Goal: Task Accomplishment & Management: Manage account settings

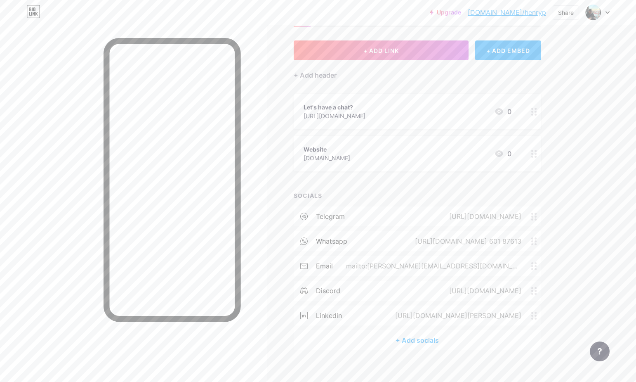
scroll to position [37, 0]
click at [497, 245] on div "whatsapp [URL][DOMAIN_NAME] 601 87613" at bounding box center [418, 240] width 248 height 20
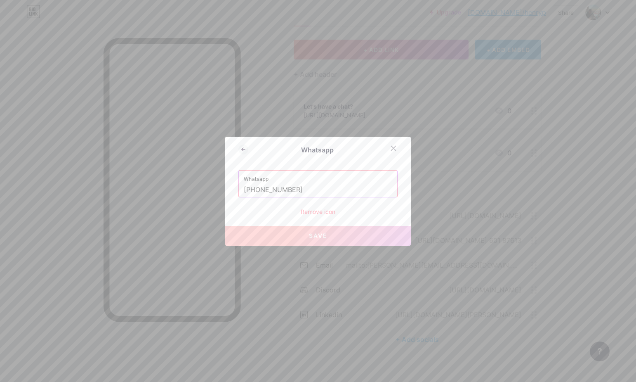
click at [322, 190] on input "[PHONE_NUMBER]" at bounding box center [318, 190] width 149 height 14
click at [275, 188] on input "[PHONE_NUMBER]" at bounding box center [318, 190] width 149 height 14
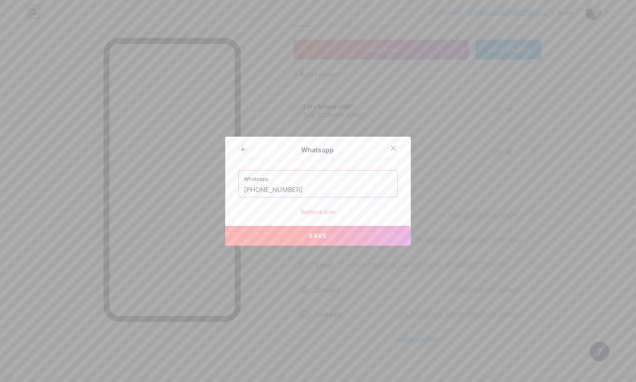
click at [263, 189] on input "[PHONE_NUMBER]" at bounding box center [318, 190] width 149 height 14
click at [299, 187] on input "[PHONE_NUMBER]" at bounding box center [318, 190] width 149 height 14
click at [313, 241] on button "Save" at bounding box center [318, 236] width 186 height 20
type input "[URL][DOMAIN_NAME][PHONE_NUMBER]"
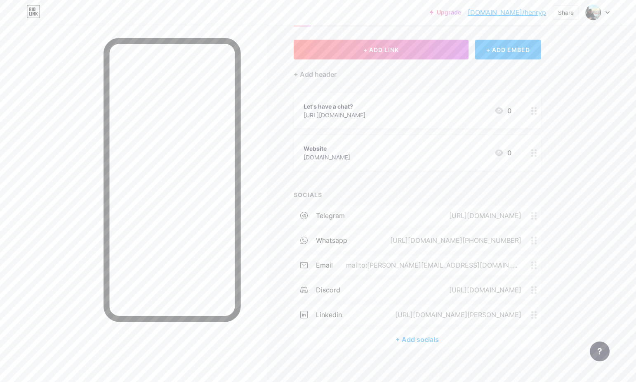
click at [458, 238] on div "[URL][DOMAIN_NAME][PHONE_NUMBER]" at bounding box center [454, 240] width 154 height 10
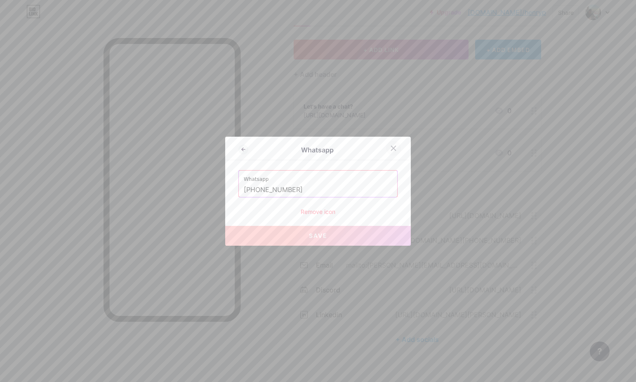
click at [392, 148] on icon at bounding box center [393, 148] width 7 height 7
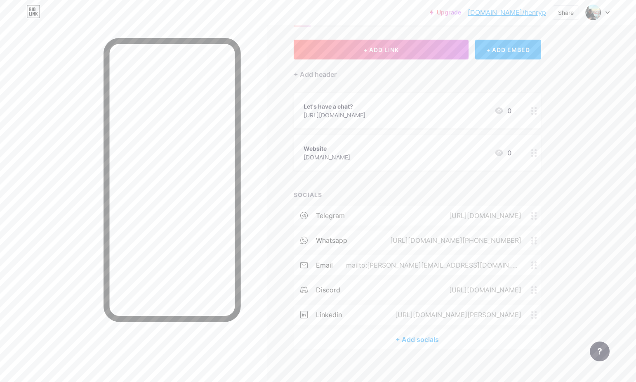
click at [458, 238] on div "[URL][DOMAIN_NAME][PHONE_NUMBER]" at bounding box center [454, 240] width 154 height 10
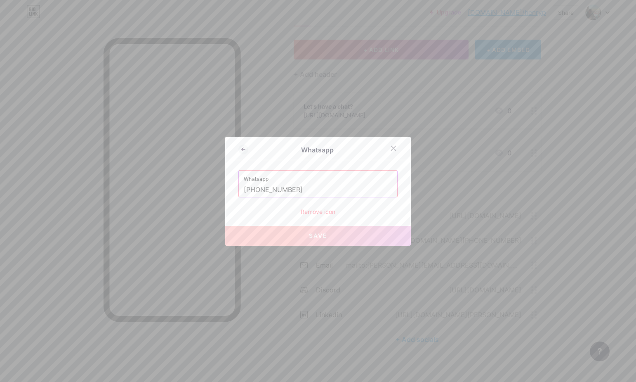
click at [301, 187] on input "[PHONE_NUMBER]" at bounding box center [318, 190] width 149 height 14
click at [262, 182] on label "Whatsapp" at bounding box center [318, 176] width 149 height 12
click at [395, 145] on icon at bounding box center [393, 148] width 7 height 7
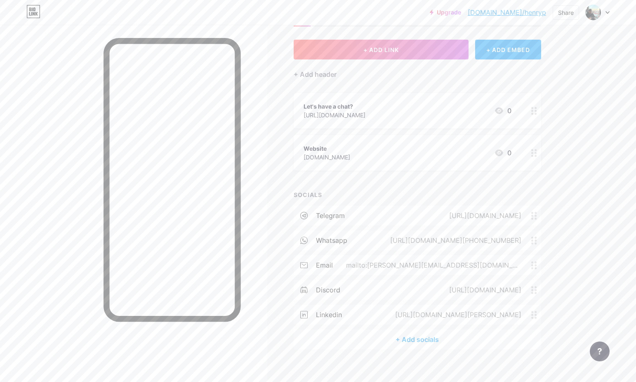
click at [458, 241] on div "[URL][DOMAIN_NAME][PHONE_NUMBER]" at bounding box center [454, 240] width 154 height 10
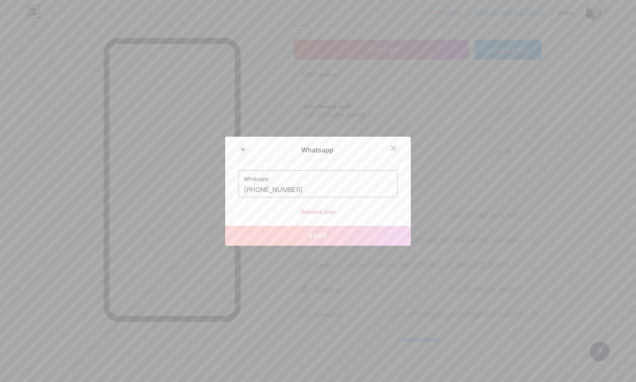
click at [394, 148] on icon at bounding box center [393, 148] width 5 height 5
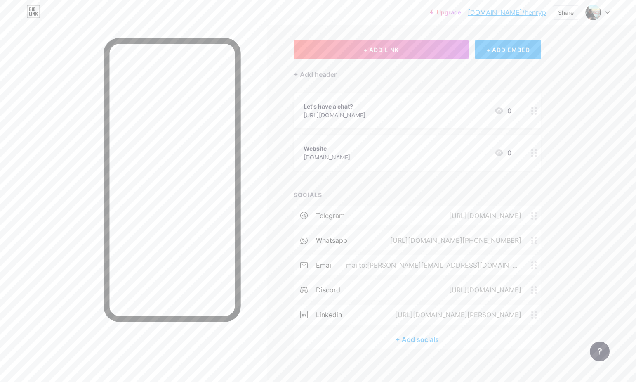
click at [422, 337] on div "+ Add socials" at bounding box center [418, 339] width 248 height 20
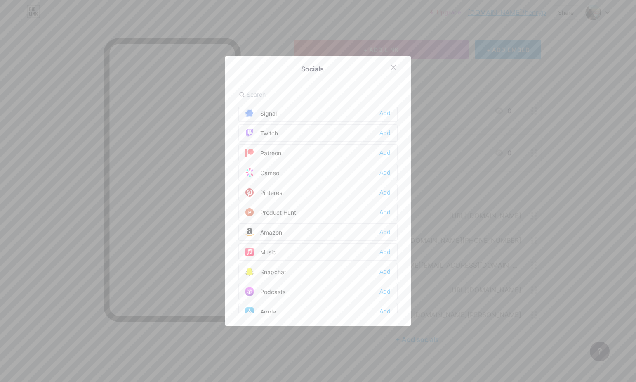
scroll to position [744, 0]
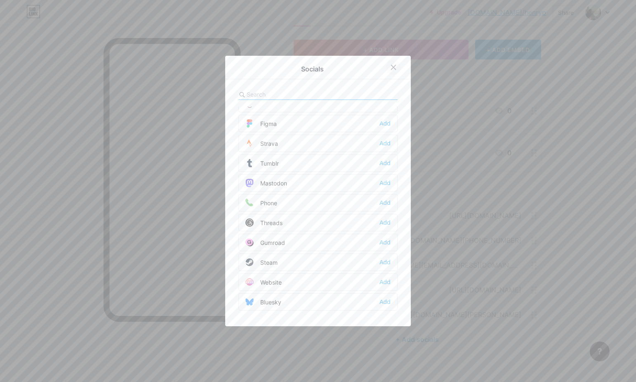
click at [392, 66] on icon at bounding box center [393, 67] width 7 height 7
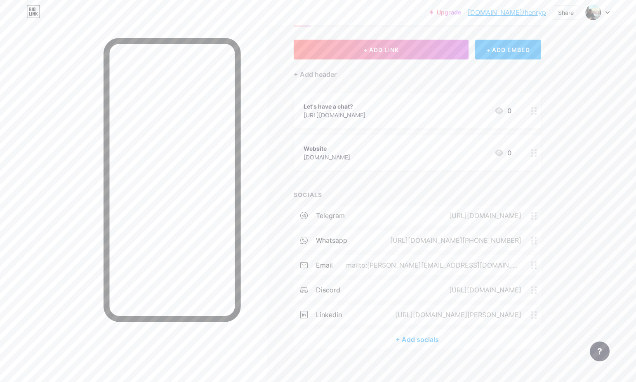
click at [501, 244] on div "[URL][DOMAIN_NAME][PHONE_NUMBER]" at bounding box center [454, 240] width 154 height 10
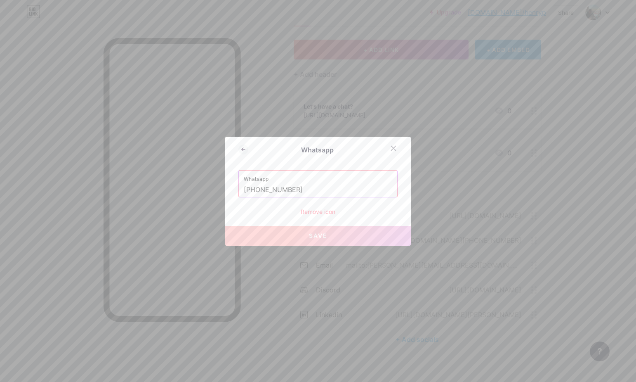
click at [250, 189] on input "[PHONE_NUMBER]" at bounding box center [318, 190] width 149 height 14
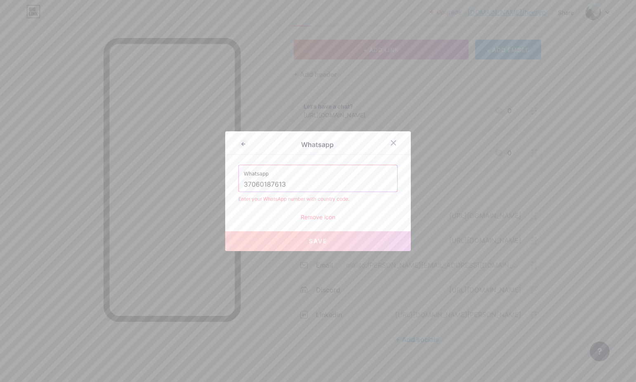
click at [312, 184] on input "37060187613" at bounding box center [318, 184] width 149 height 14
click at [244, 183] on input "37060187613" at bounding box center [318, 184] width 149 height 14
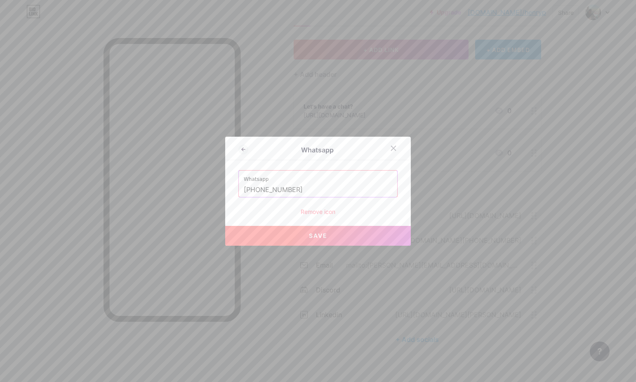
click at [319, 235] on span "Save" at bounding box center [318, 235] width 19 height 7
type input "[URL][DOMAIN_NAME][PHONE_NUMBER]"
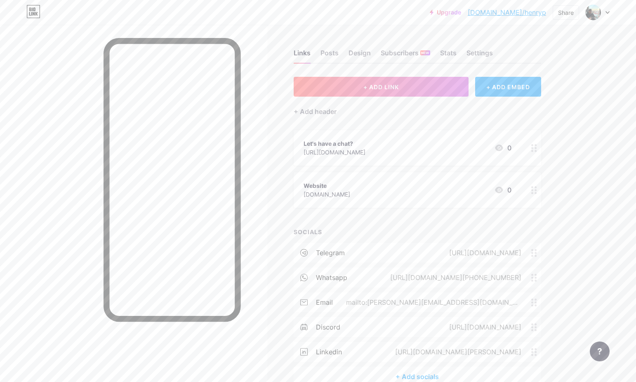
scroll to position [45, 0]
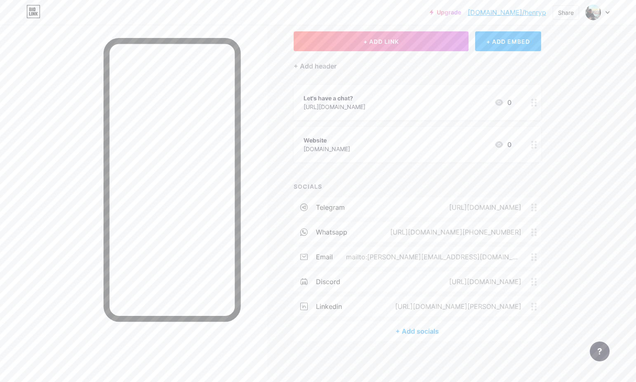
click at [440, 330] on div "+ Add socials" at bounding box center [418, 331] width 248 height 20
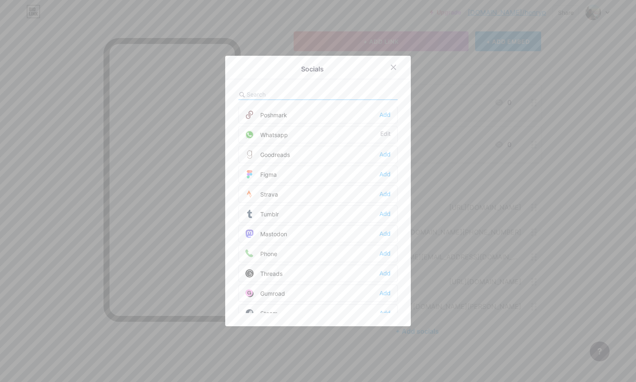
scroll to position [744, 0]
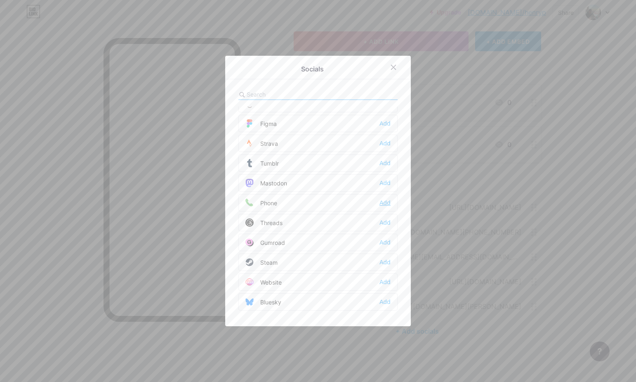
click at [387, 203] on div "Add" at bounding box center [385, 202] width 11 height 8
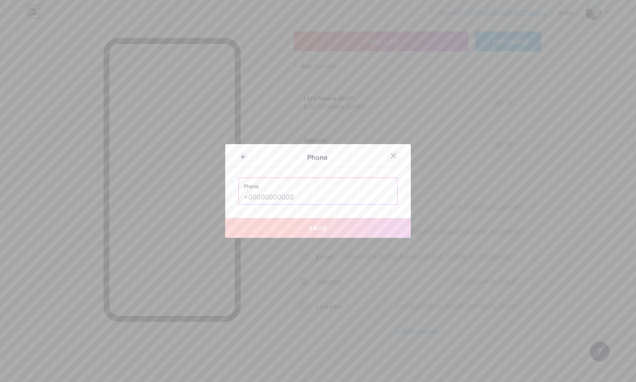
click at [391, 158] on icon at bounding box center [393, 155] width 7 height 7
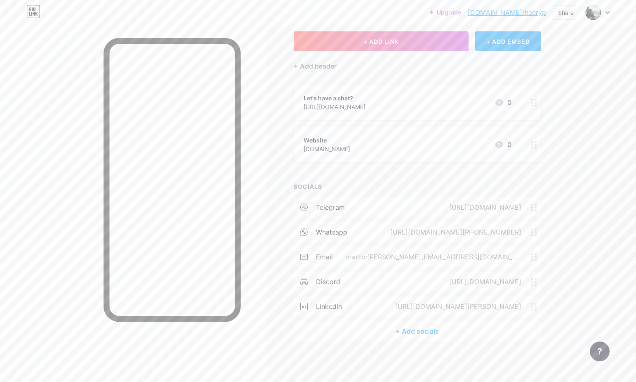
click at [488, 233] on div "[URL][DOMAIN_NAME][PHONE_NUMBER]" at bounding box center [454, 232] width 154 height 10
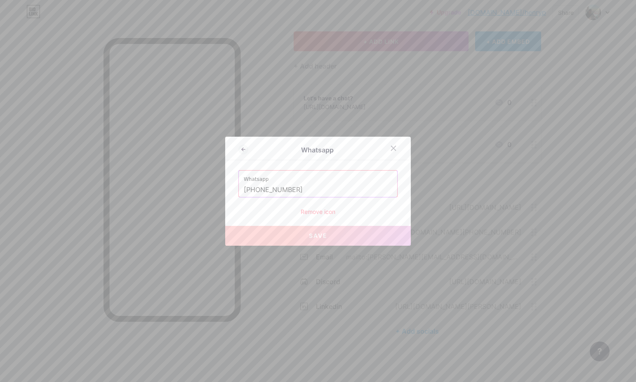
click at [305, 186] on input "[PHONE_NUMBER]" at bounding box center [318, 190] width 149 height 14
click at [391, 151] on icon at bounding box center [393, 148] width 7 height 7
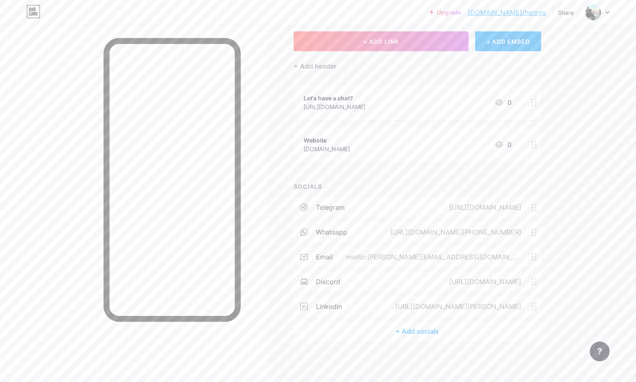
click at [425, 335] on div "+ Add socials" at bounding box center [418, 331] width 248 height 20
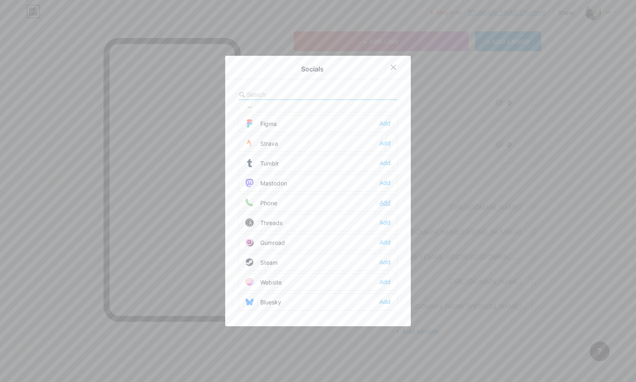
click at [385, 205] on div "Add" at bounding box center [385, 202] width 11 height 8
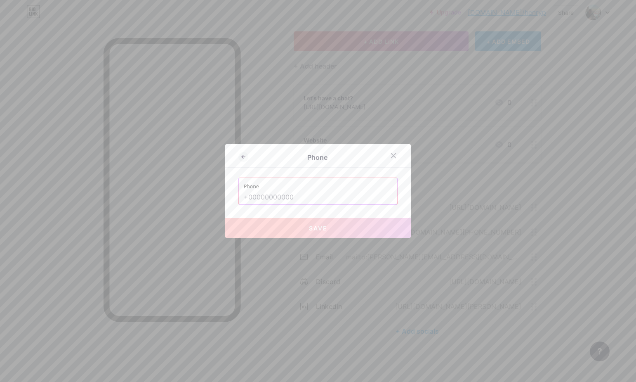
click at [327, 200] on input "text" at bounding box center [318, 197] width 149 height 14
paste input "[PHONE_NUMBER]"
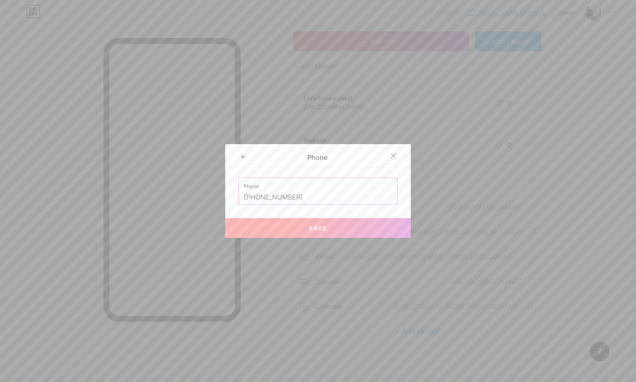
click at [310, 230] on span "Save" at bounding box center [318, 227] width 19 height 7
type input "tel:[PHONE_NUMBER]"
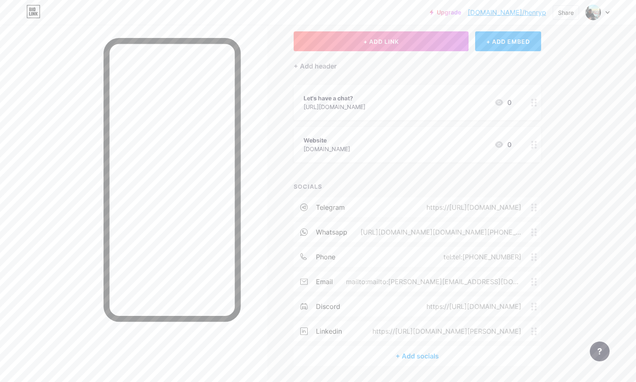
click at [535, 231] on circle at bounding box center [536, 232] width 2 height 2
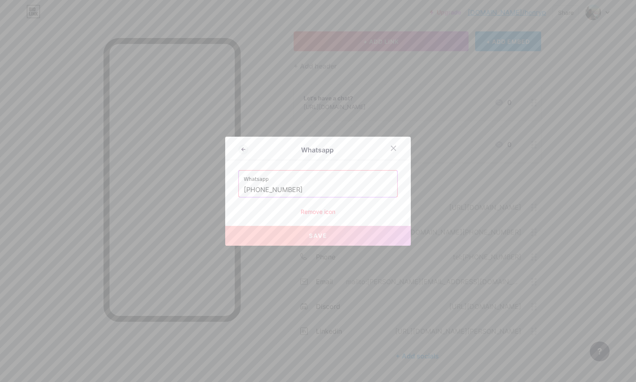
click at [326, 214] on div "Remove icon" at bounding box center [317, 211] width 159 height 9
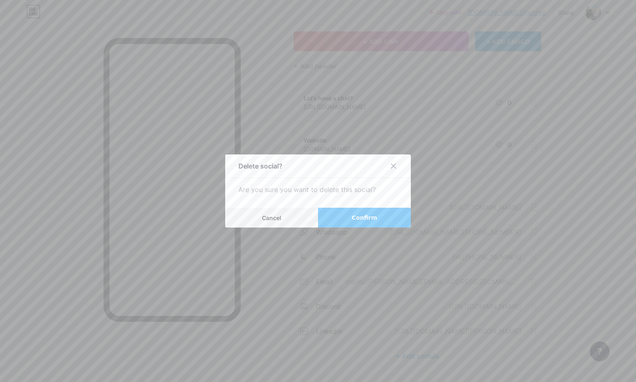
click at [363, 222] on button "Confirm" at bounding box center [364, 217] width 93 height 20
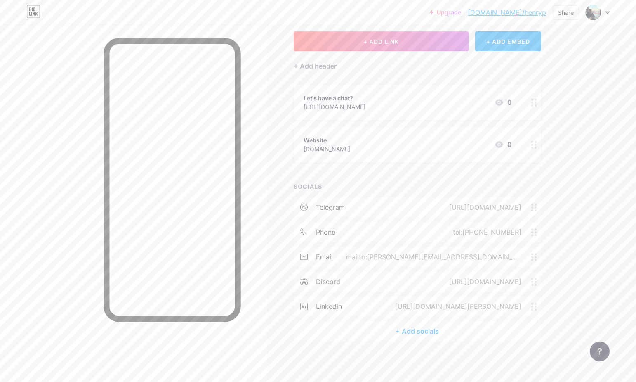
click at [498, 233] on div "tel:[PHONE_NUMBER]" at bounding box center [486, 232] width 92 height 10
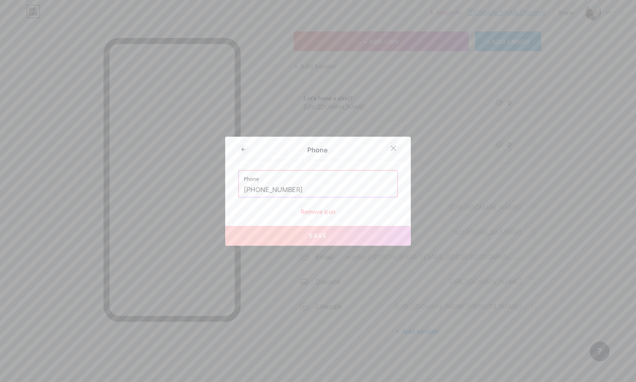
click at [395, 149] on icon at bounding box center [393, 148] width 7 height 7
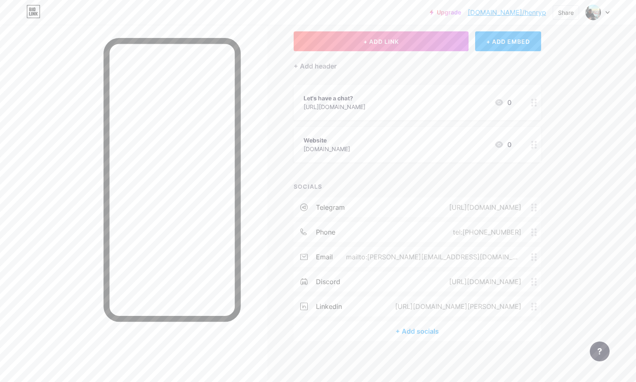
click at [570, 133] on div "Links Posts Design Subscribers NEW Stats Settings + ADD LINK + ADD EMBED + Add …" at bounding box center [288, 180] width 576 height 403
click at [555, 91] on div "Links Posts Design Subscribers NEW Stats Settings + ADD LINK + ADD EMBED + Add …" at bounding box center [288, 180] width 576 height 403
